Goal: Check status: Check status

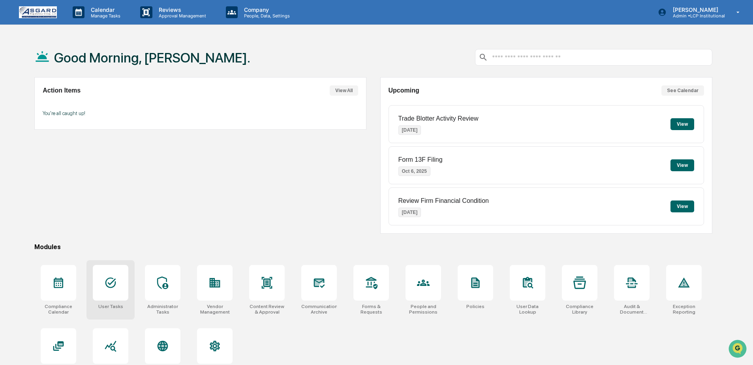
click at [92, 294] on div "User Tasks" at bounding box center [111, 289] width 48 height 59
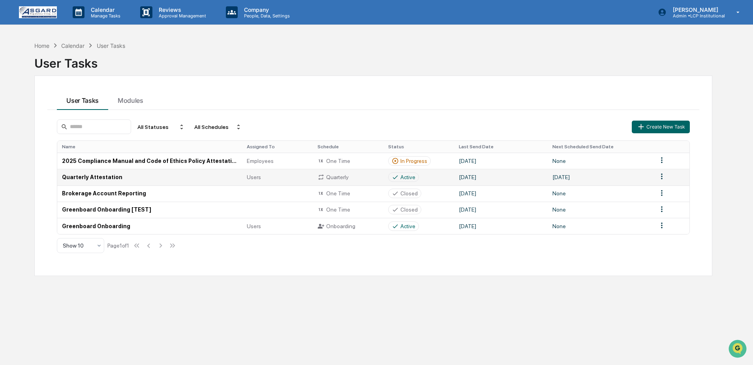
click at [629, 183] on td "[DATE]" at bounding box center [600, 177] width 105 height 16
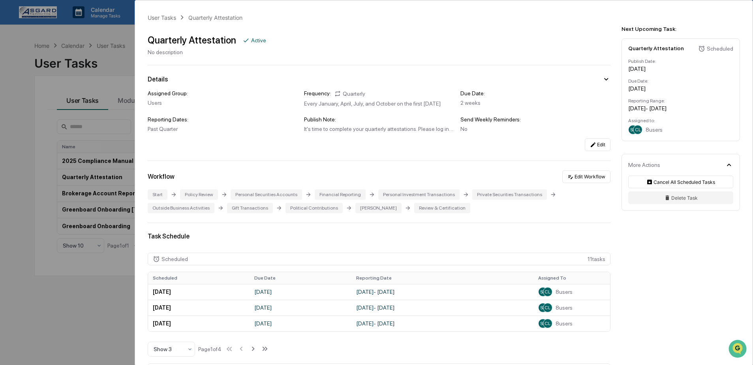
click at [27, 304] on div "User Tasks Quarterly Attestation Quarterly Attestation Active No description De…" at bounding box center [376, 182] width 753 height 365
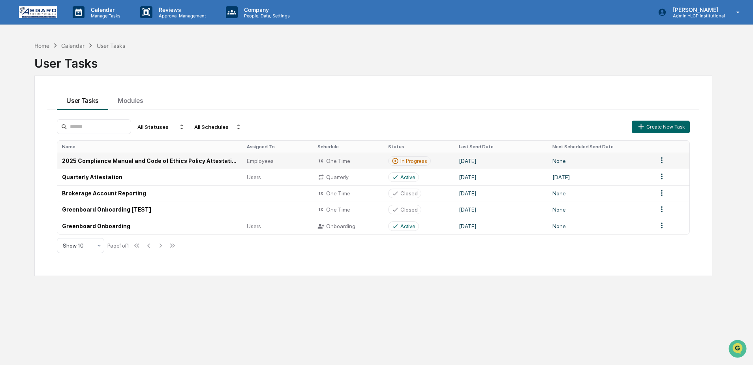
click at [183, 164] on td "2025 Compliance Manual and Code of Ethics Policy Attestation" at bounding box center [149, 160] width 185 height 16
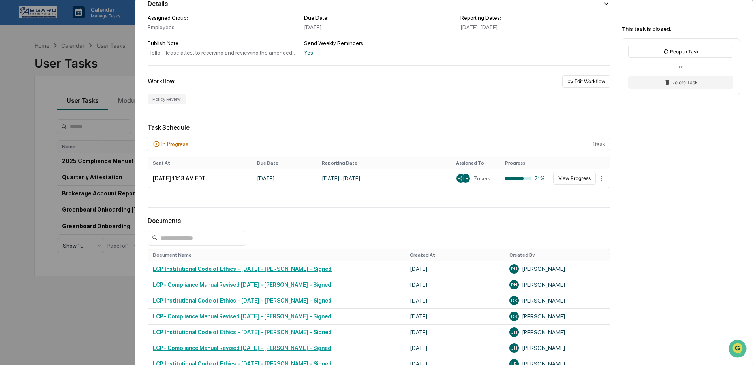
scroll to position [75, 0]
click at [249, 146] on div "In Progress 1 task" at bounding box center [379, 144] width 463 height 13
click at [310, 179] on td "[DATE]" at bounding box center [284, 178] width 65 height 19
click at [567, 181] on button "View Progress" at bounding box center [574, 178] width 43 height 13
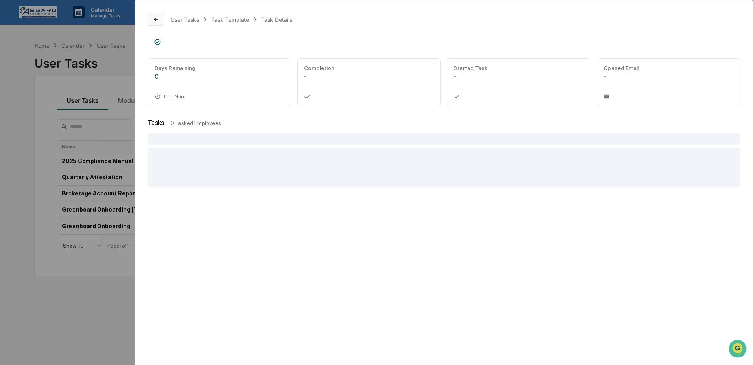
click at [157, 19] on icon at bounding box center [156, 19] width 4 height 4
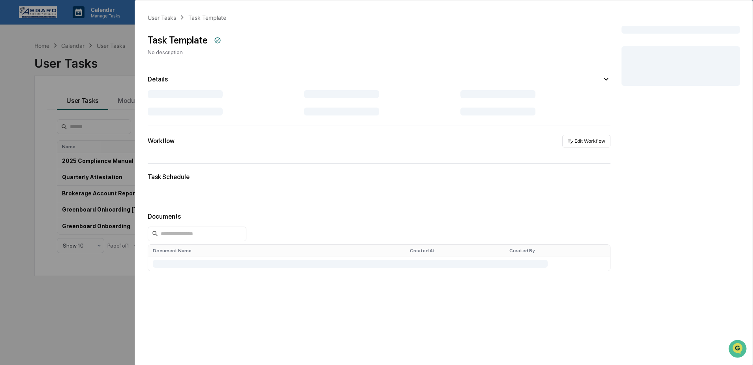
click at [108, 58] on div "User Tasks Task Template Task Template No description Details Workflow Edit Wor…" at bounding box center [376, 182] width 753 height 365
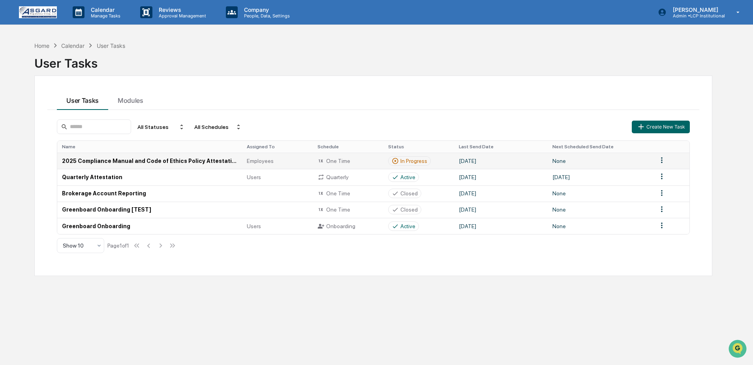
click at [637, 166] on td "None" at bounding box center [600, 160] width 105 height 16
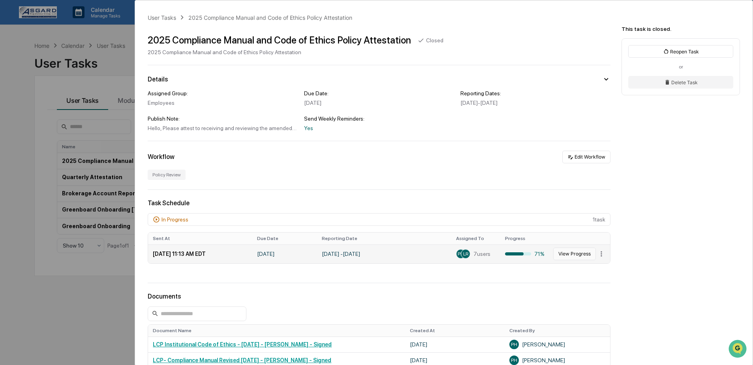
click at [572, 259] on button "View Progress" at bounding box center [574, 253] width 43 height 13
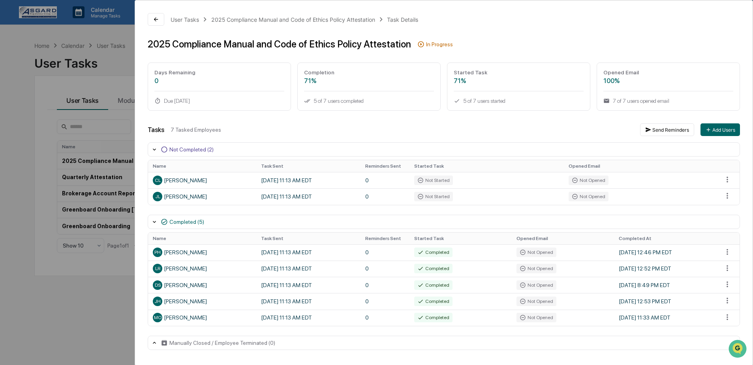
click at [45, 85] on div "User Tasks 2025 Compliance Manual and Code of Ethics Policy Attestation Task De…" at bounding box center [376, 182] width 753 height 365
